Goal: Find specific page/section

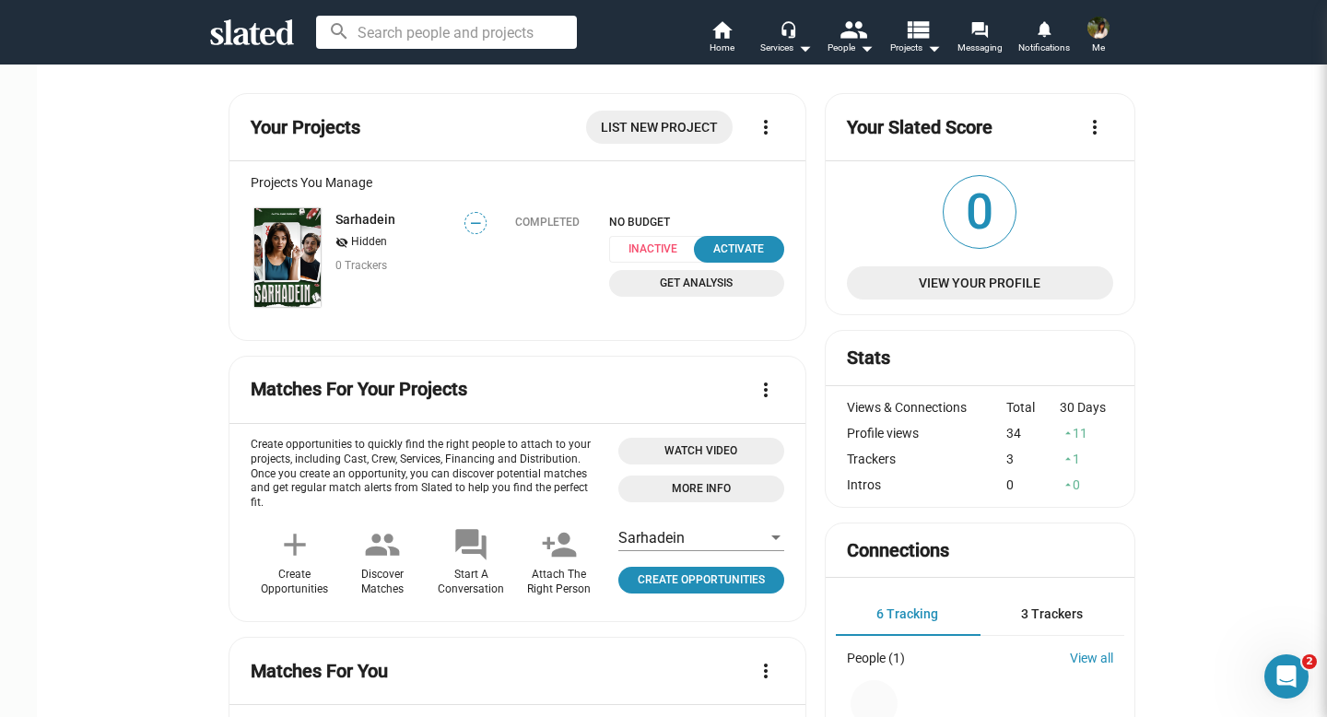
click at [460, 36] on input at bounding box center [446, 32] width 261 height 33
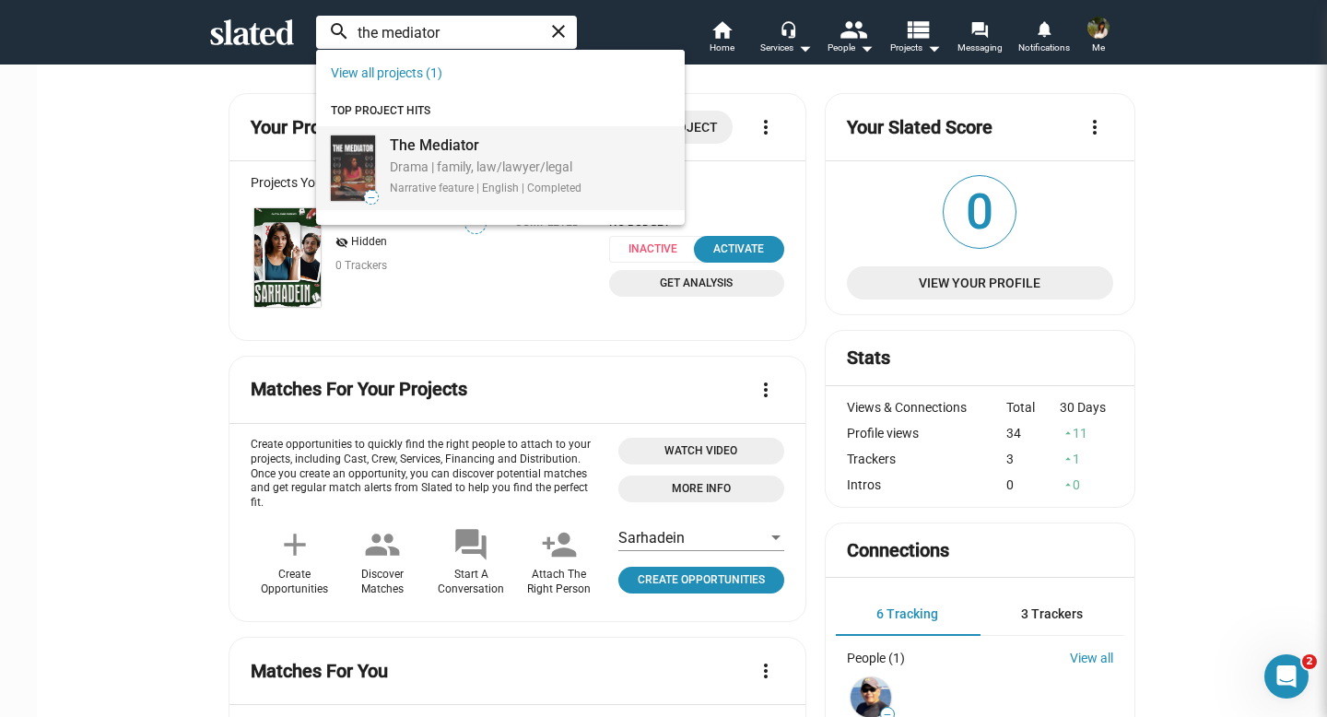
type input "the mediator"
click at [448, 141] on div "The Mediator" at bounding box center [486, 144] width 192 height 19
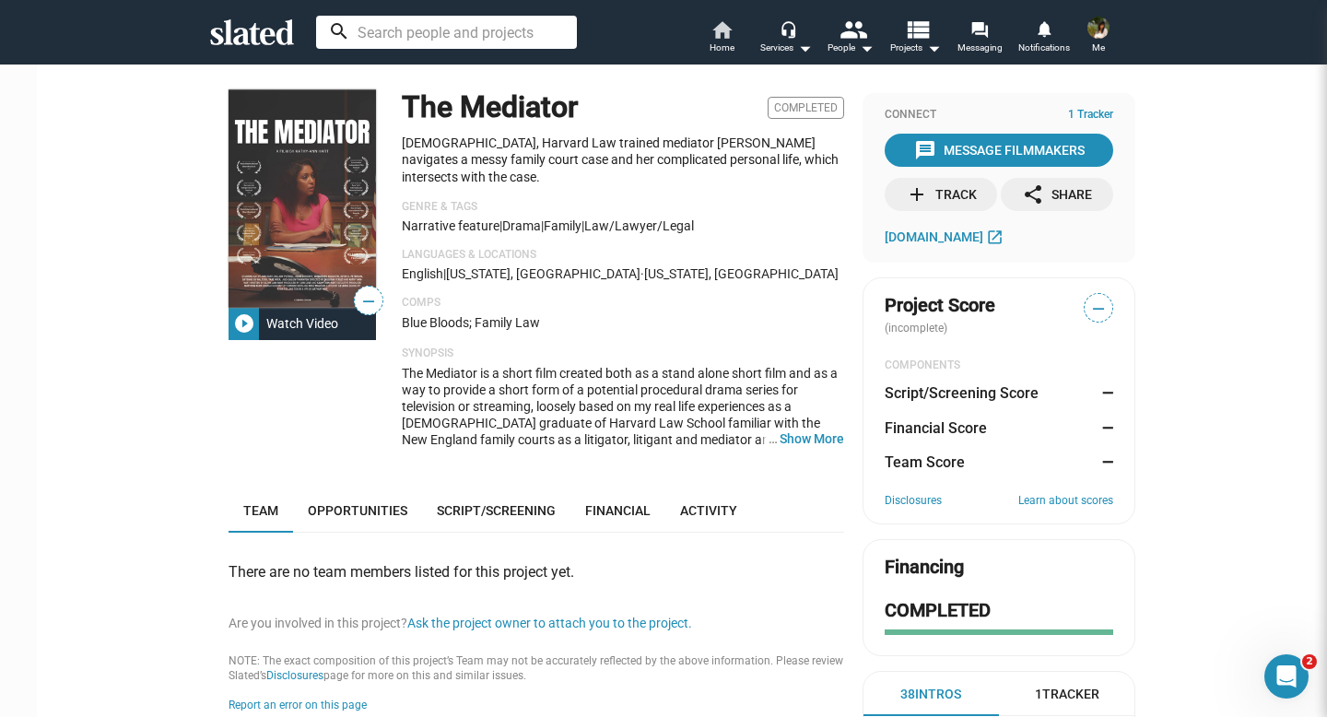
click at [711, 42] on span "Home" at bounding box center [721, 48] width 25 height 22
